Goal: Task Accomplishment & Management: Use online tool/utility

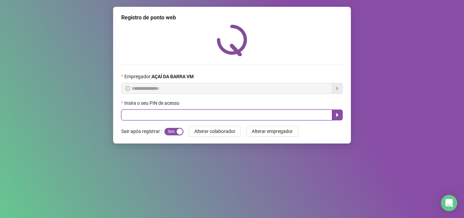
click at [149, 110] on input "text" at bounding box center [226, 114] width 211 height 11
type input "*****"
click at [335, 113] on icon "caret-right" at bounding box center [337, 114] width 5 height 5
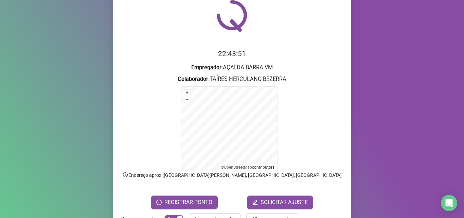
scroll to position [46, 0]
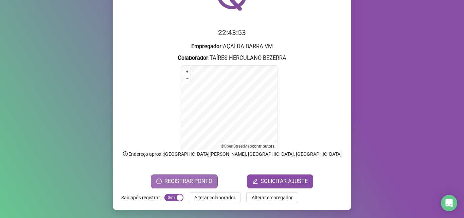
click at [209, 175] on button "REGISTRAR PONTO" at bounding box center [184, 181] width 67 height 14
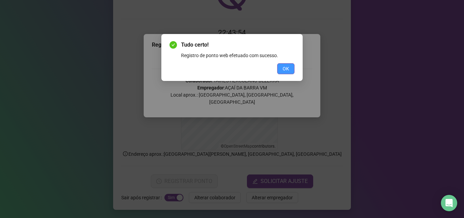
click at [284, 67] on span "OK" at bounding box center [286, 68] width 6 height 7
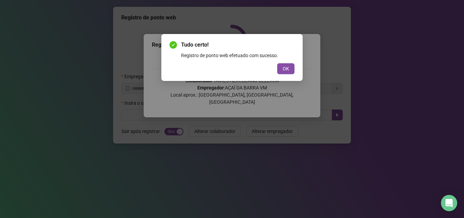
scroll to position [0, 0]
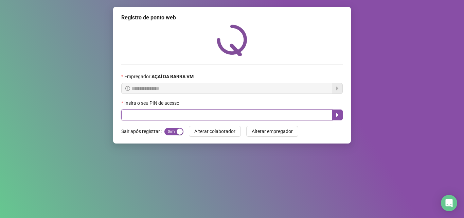
click at [156, 116] on input "text" at bounding box center [226, 114] width 211 height 11
type input "*****"
click at [337, 116] on icon "caret-right" at bounding box center [337, 115] width 2 height 4
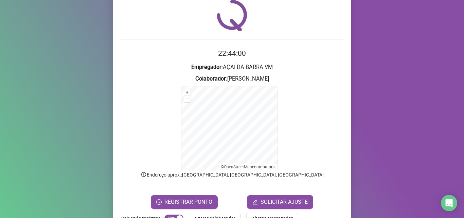
scroll to position [46, 0]
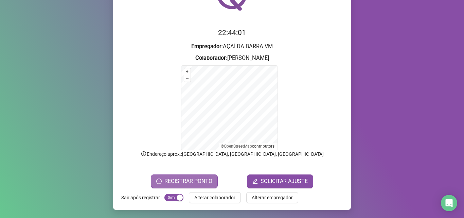
click at [202, 178] on span "REGISTRAR PONTO" at bounding box center [188, 181] width 48 height 8
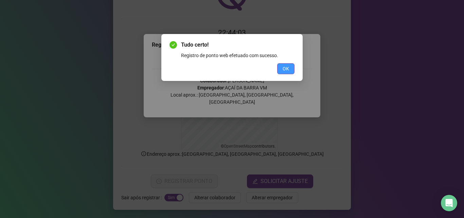
click at [286, 69] on span "OK" at bounding box center [286, 68] width 6 height 7
